Goal: Task Accomplishment & Management: Manage account settings

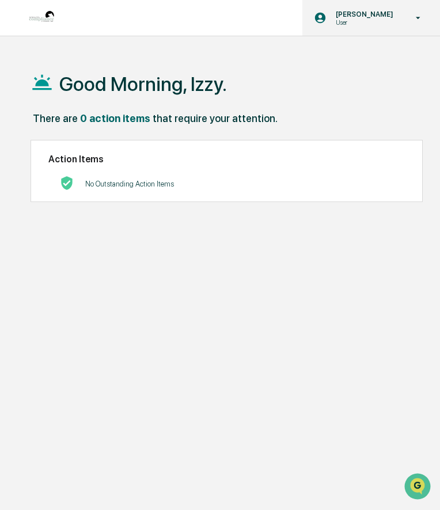
click at [401, 6] on div "Izzy Daboub User" at bounding box center [371, 18] width 138 height 36
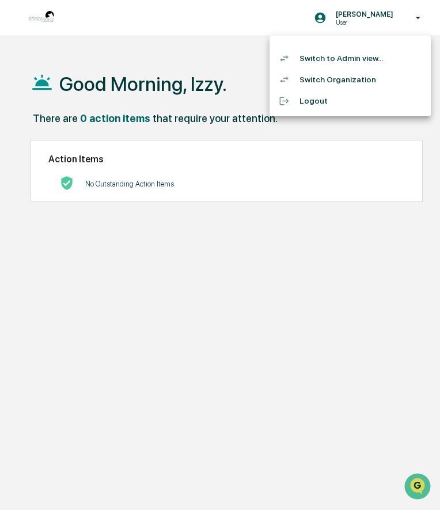
click at [356, 62] on li "Switch to Admin view..." at bounding box center [349, 58] width 161 height 21
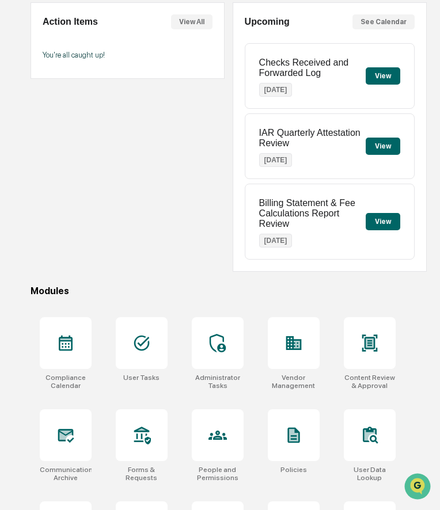
scroll to position [119, 0]
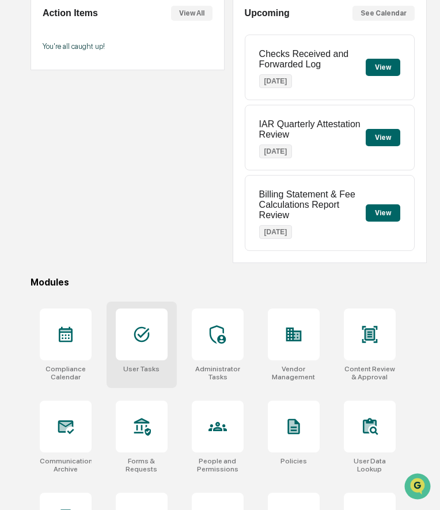
click at [125, 338] on div at bounding box center [142, 334] width 52 height 52
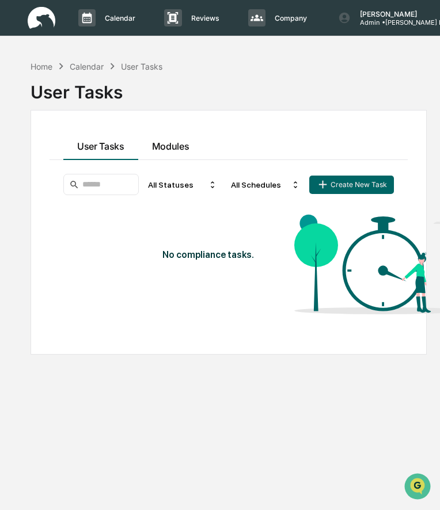
click at [175, 145] on div "User Tasks Modules All Statuses All Schedules Create New Task No compliance tas…" at bounding box center [228, 232] width 358 height 207
click at [40, 66] on div "Home" at bounding box center [42, 67] width 22 height 10
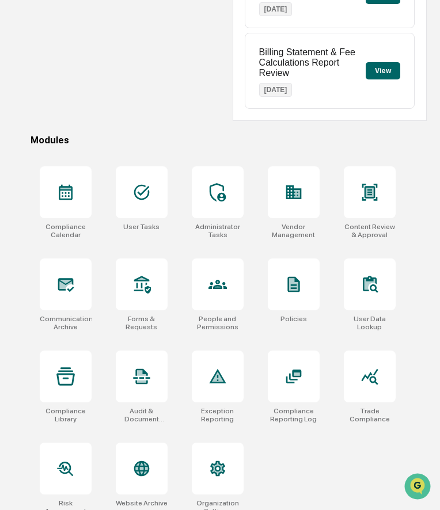
scroll to position [275, 0]
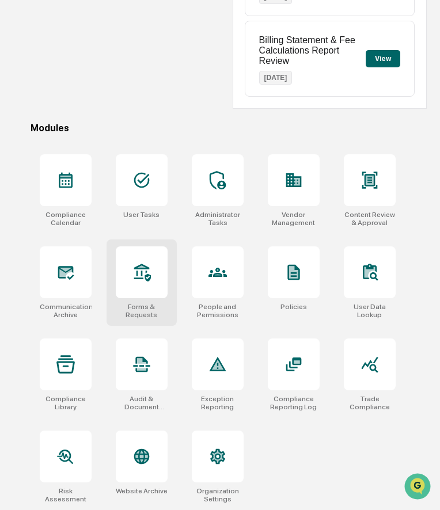
click at [148, 280] on icon at bounding box center [142, 273] width 17 height 18
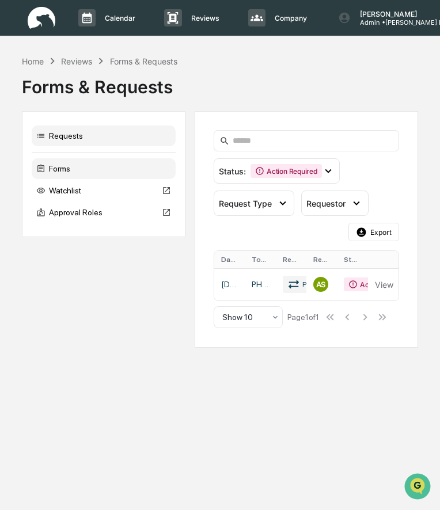
click at [98, 168] on div "Forms" at bounding box center [104, 168] width 144 height 21
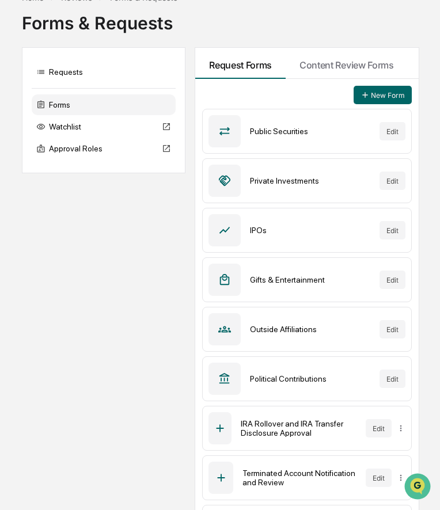
scroll to position [56, 0]
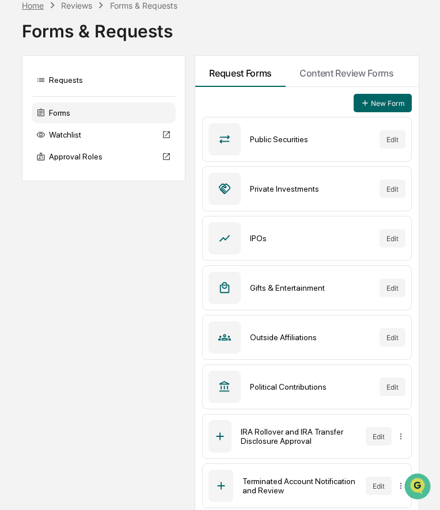
click at [33, 6] on div "Home" at bounding box center [33, 6] width 22 height 10
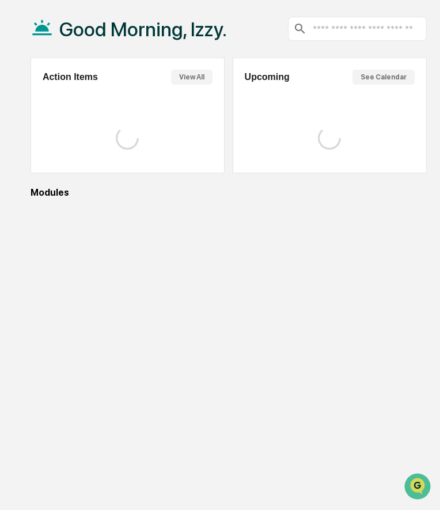
click at [33, 6] on div "Good Morning, Izzy." at bounding box center [129, 29] width 196 height 58
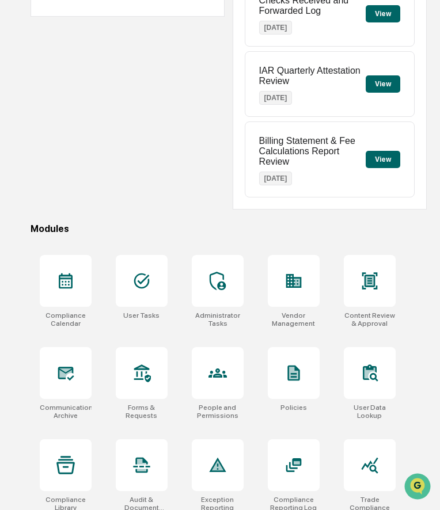
scroll to position [275, 0]
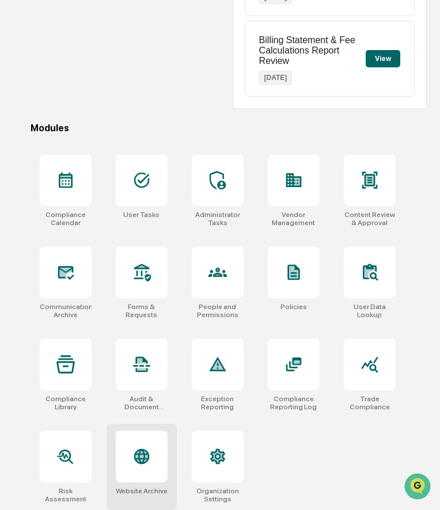
click at [138, 455] on icon at bounding box center [142, 457] width 16 height 16
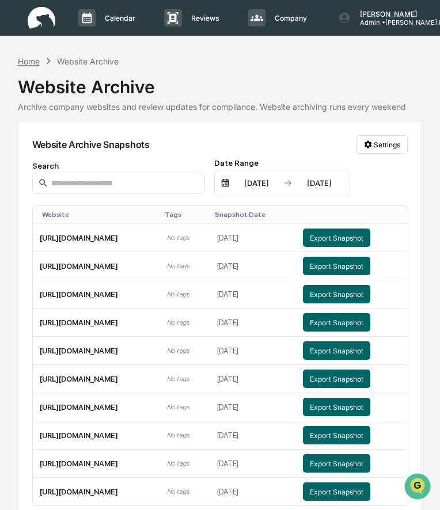
click at [30, 56] on div "Home" at bounding box center [29, 61] width 22 height 10
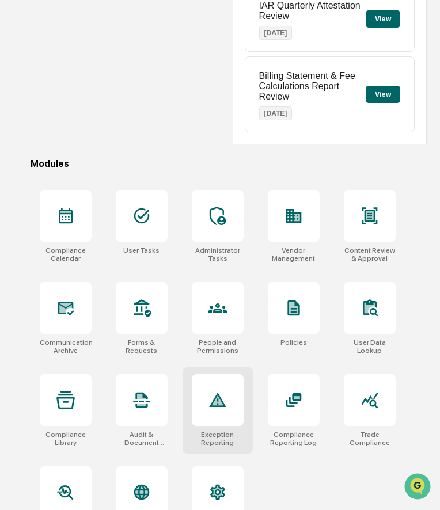
scroll to position [275, 0]
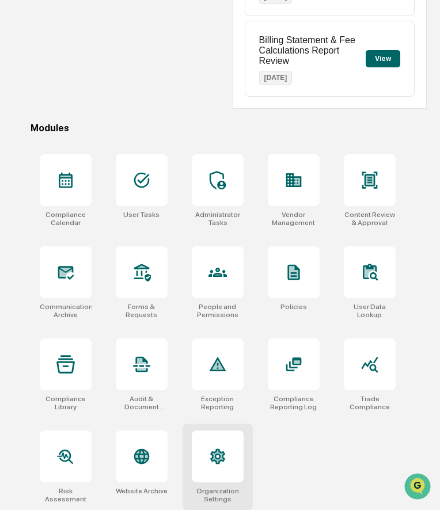
click at [216, 473] on div at bounding box center [218, 457] width 52 height 52
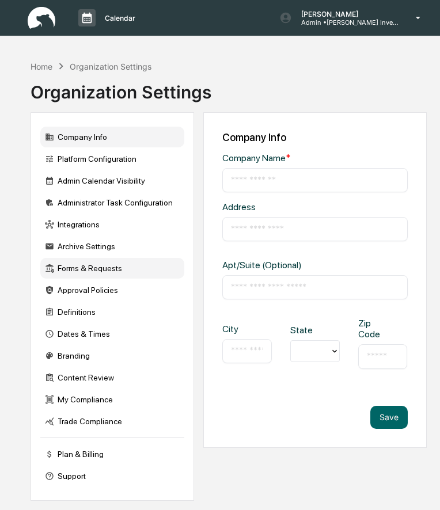
type input "**********"
type input "******"
type input "*****"
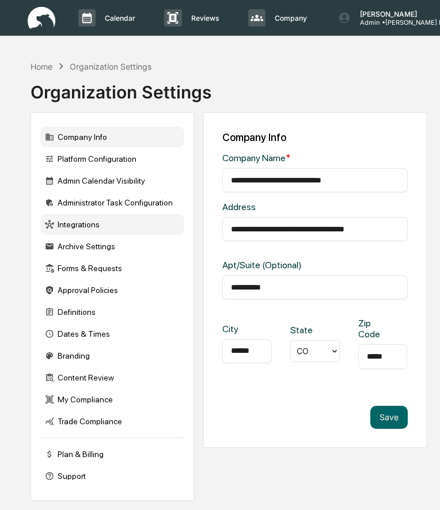
click at [93, 222] on div "Integrations" at bounding box center [112, 224] width 144 height 21
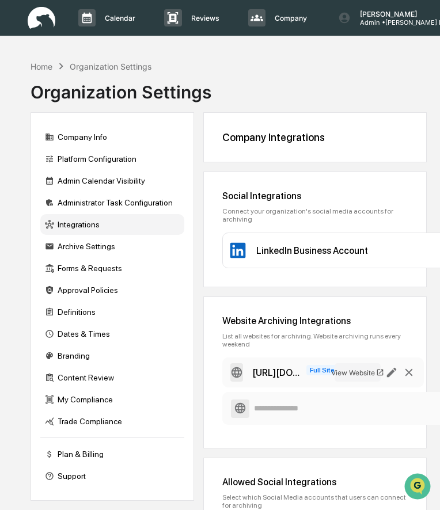
scroll to position [28, 0]
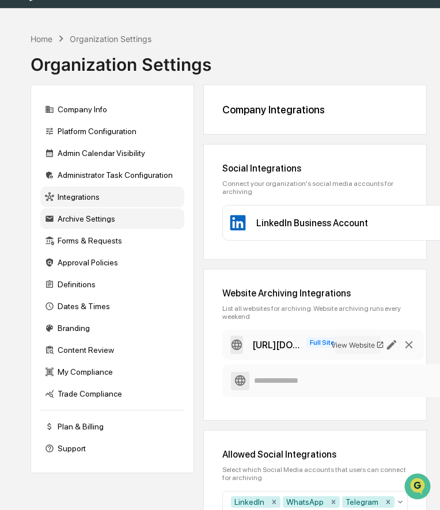
click at [105, 219] on div "Archive Settings" at bounding box center [112, 218] width 144 height 21
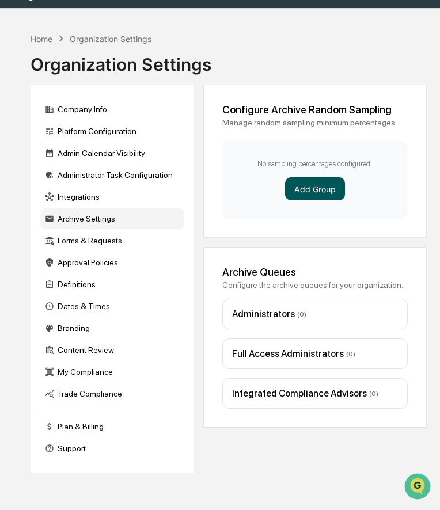
click at [322, 185] on button "Add Group" at bounding box center [315, 188] width 60 height 23
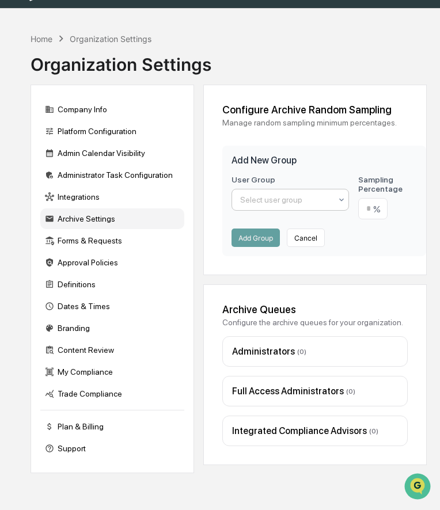
click at [305, 202] on div at bounding box center [285, 200] width 91 height 12
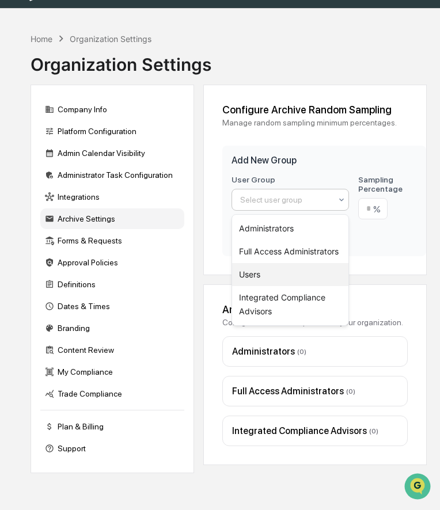
click at [277, 273] on div "Users" at bounding box center [290, 274] width 116 height 23
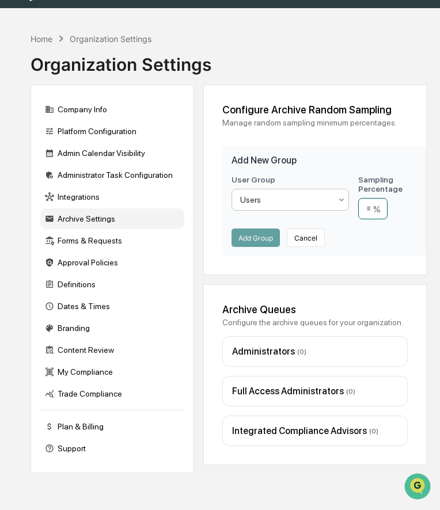
click at [370, 211] on input "number" at bounding box center [372, 208] width 29 height 21
type input "**"
click at [266, 241] on button "Add Group" at bounding box center [255, 237] width 48 height 18
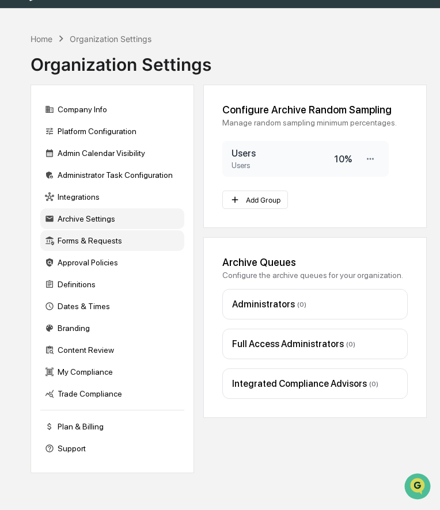
click at [94, 243] on div "Forms & Requests" at bounding box center [112, 240] width 144 height 21
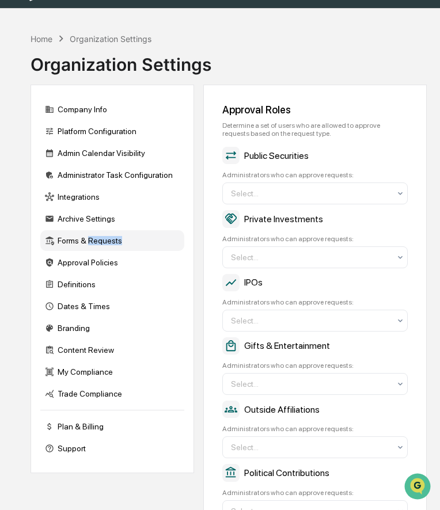
click at [94, 243] on div "Forms & Requests" at bounding box center [112, 240] width 144 height 21
click at [44, 36] on div "Home" at bounding box center [42, 39] width 22 height 10
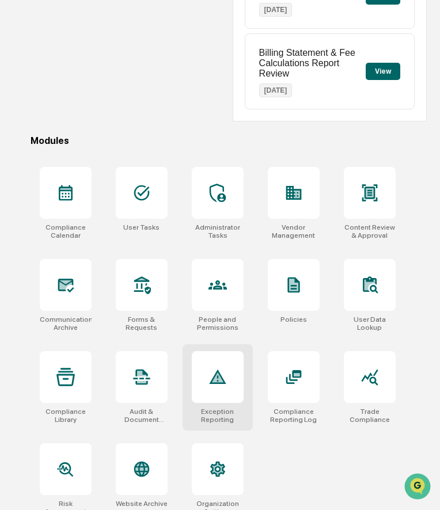
scroll to position [275, 0]
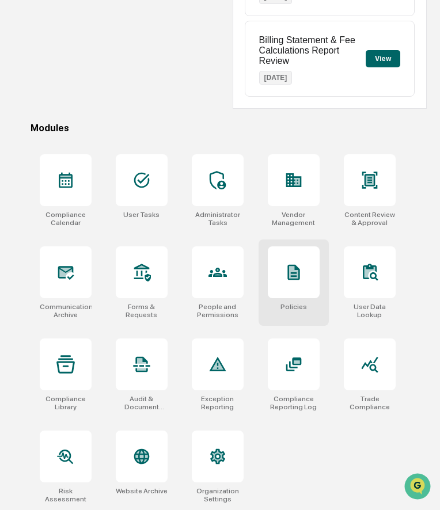
click at [295, 286] on div at bounding box center [294, 272] width 52 height 52
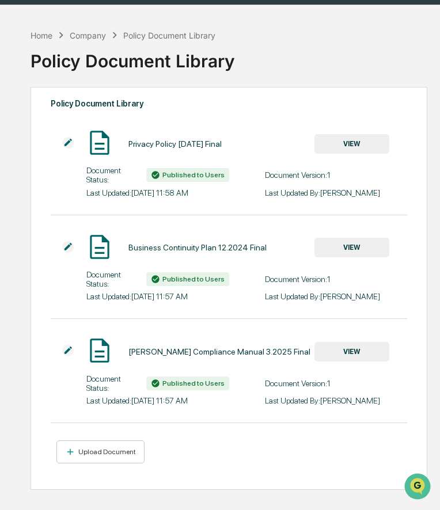
scroll to position [38, 0]
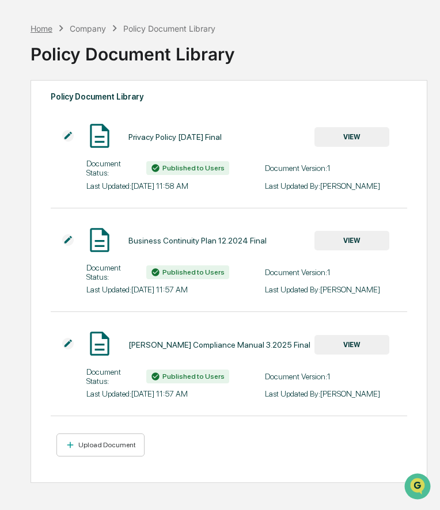
click at [40, 28] on div "Home" at bounding box center [42, 29] width 22 height 10
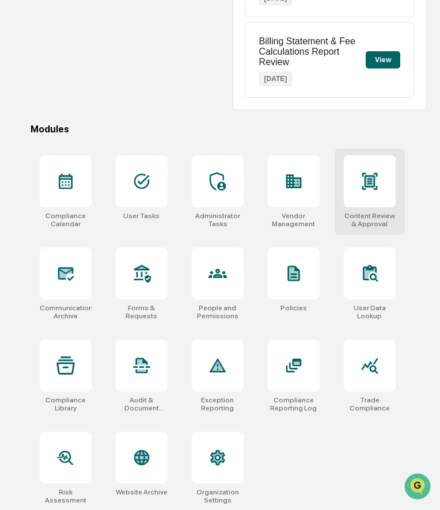
scroll to position [275, 0]
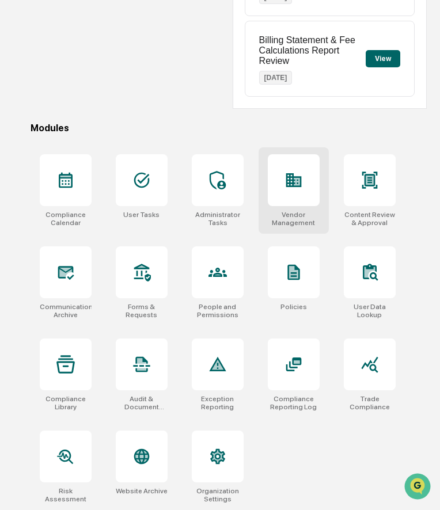
click at [296, 193] on div at bounding box center [294, 180] width 52 height 52
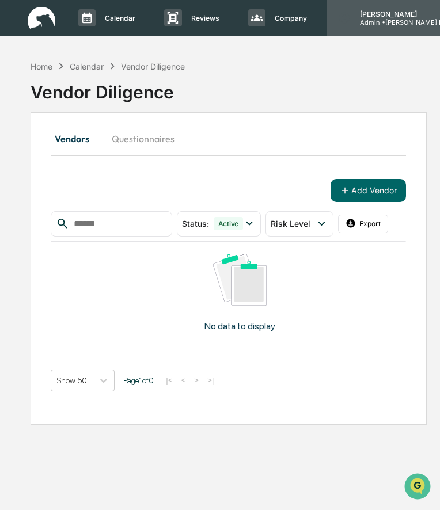
click at [366, 15] on p "[PERSON_NAME]" at bounding box center [404, 14] width 107 height 9
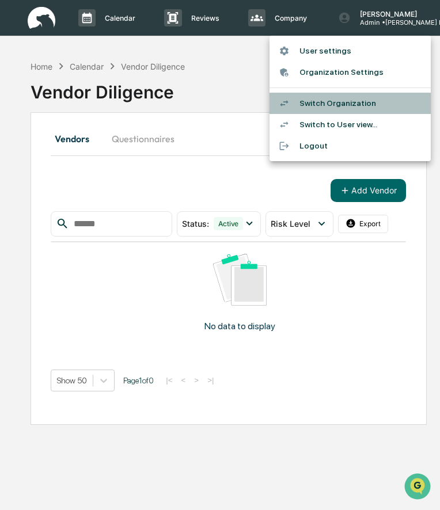
click at [333, 104] on li "Switch Organization" at bounding box center [349, 103] width 161 height 21
